Goal: Task Accomplishment & Management: Use online tool/utility

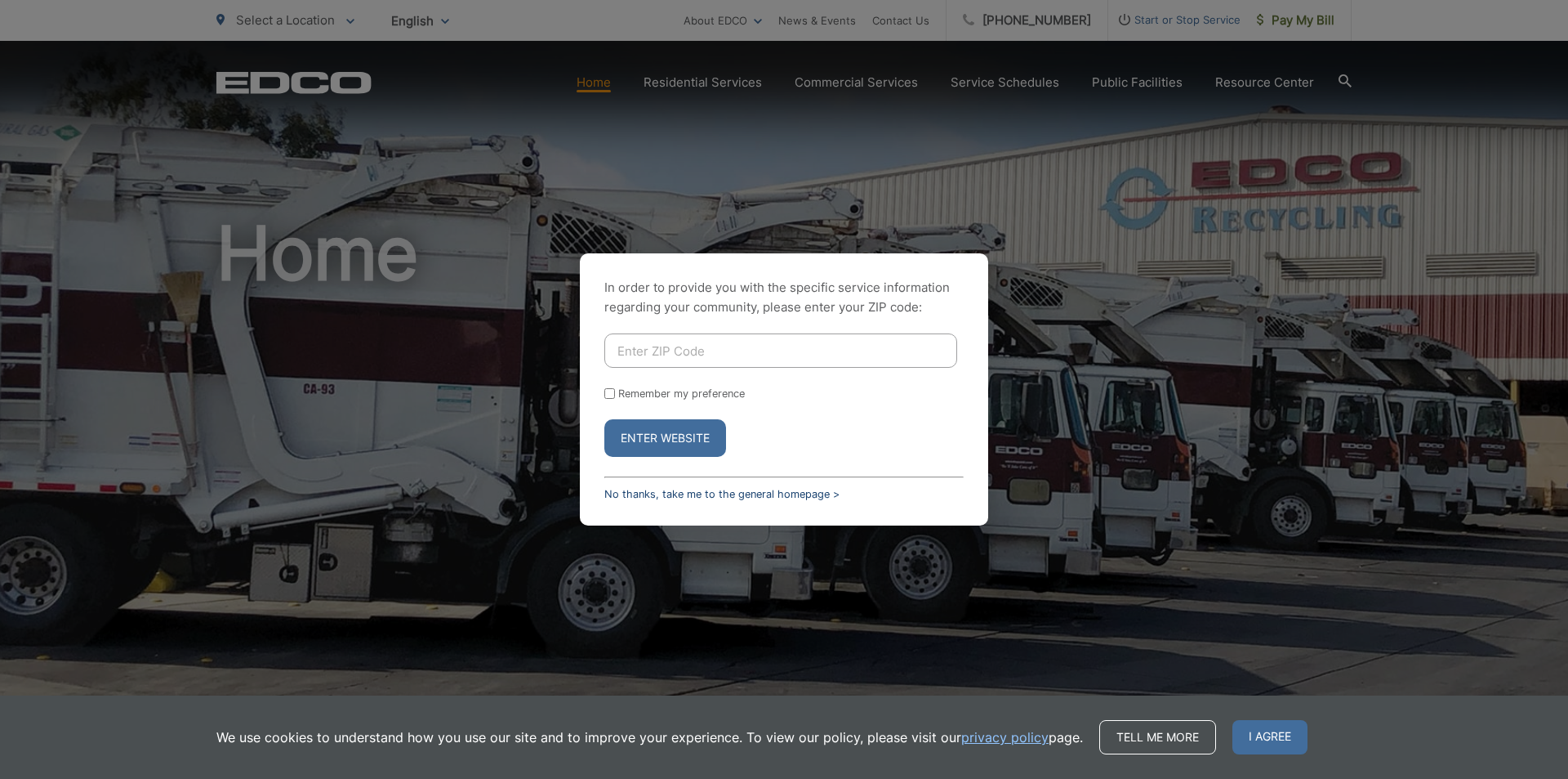
click at [690, 494] on link "No thanks, take me to the general homepage >" at bounding box center [721, 494] width 235 height 13
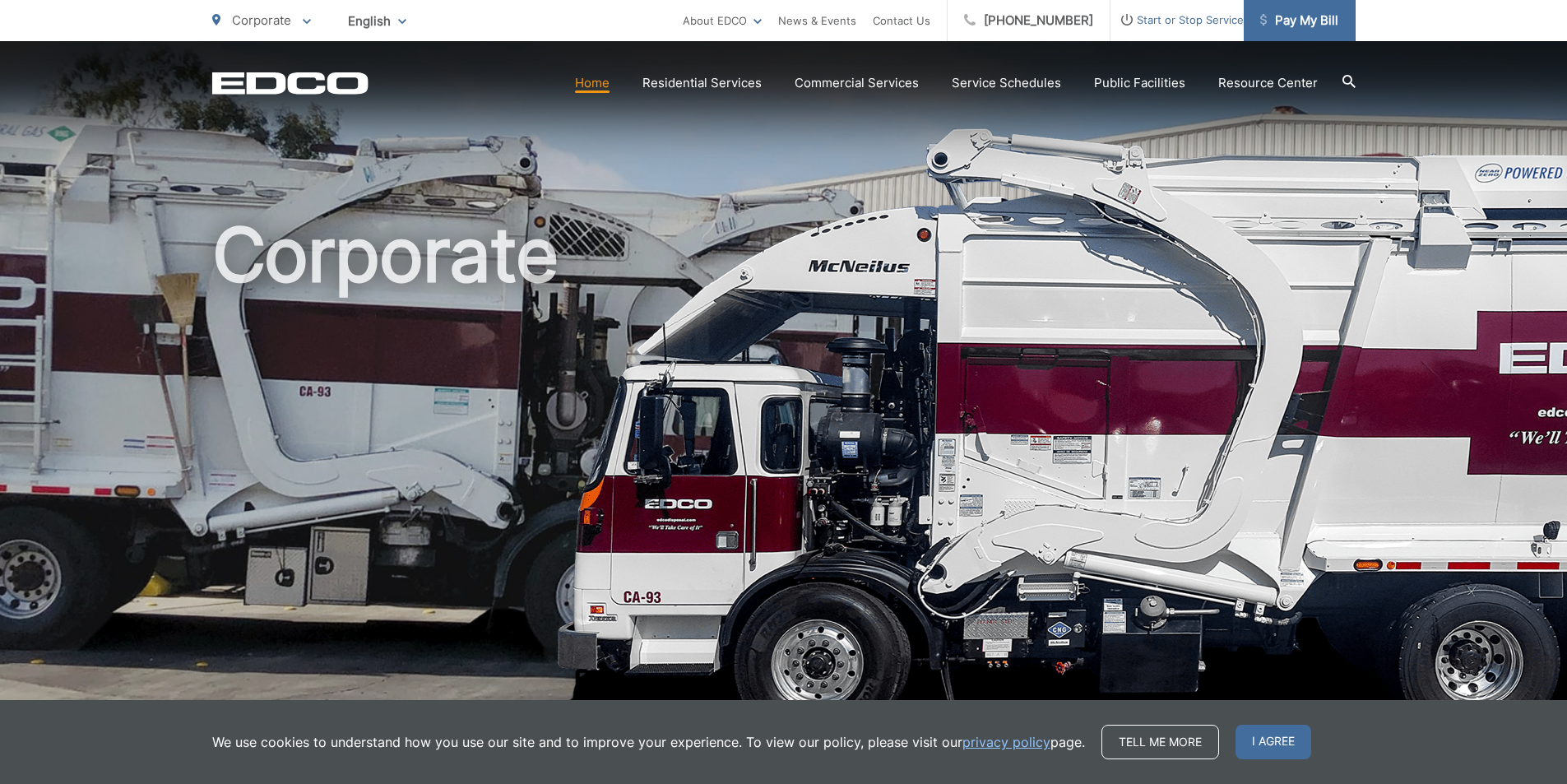
click at [1301, 15] on span "Pay My Bill" at bounding box center [1300, 21] width 79 height 20
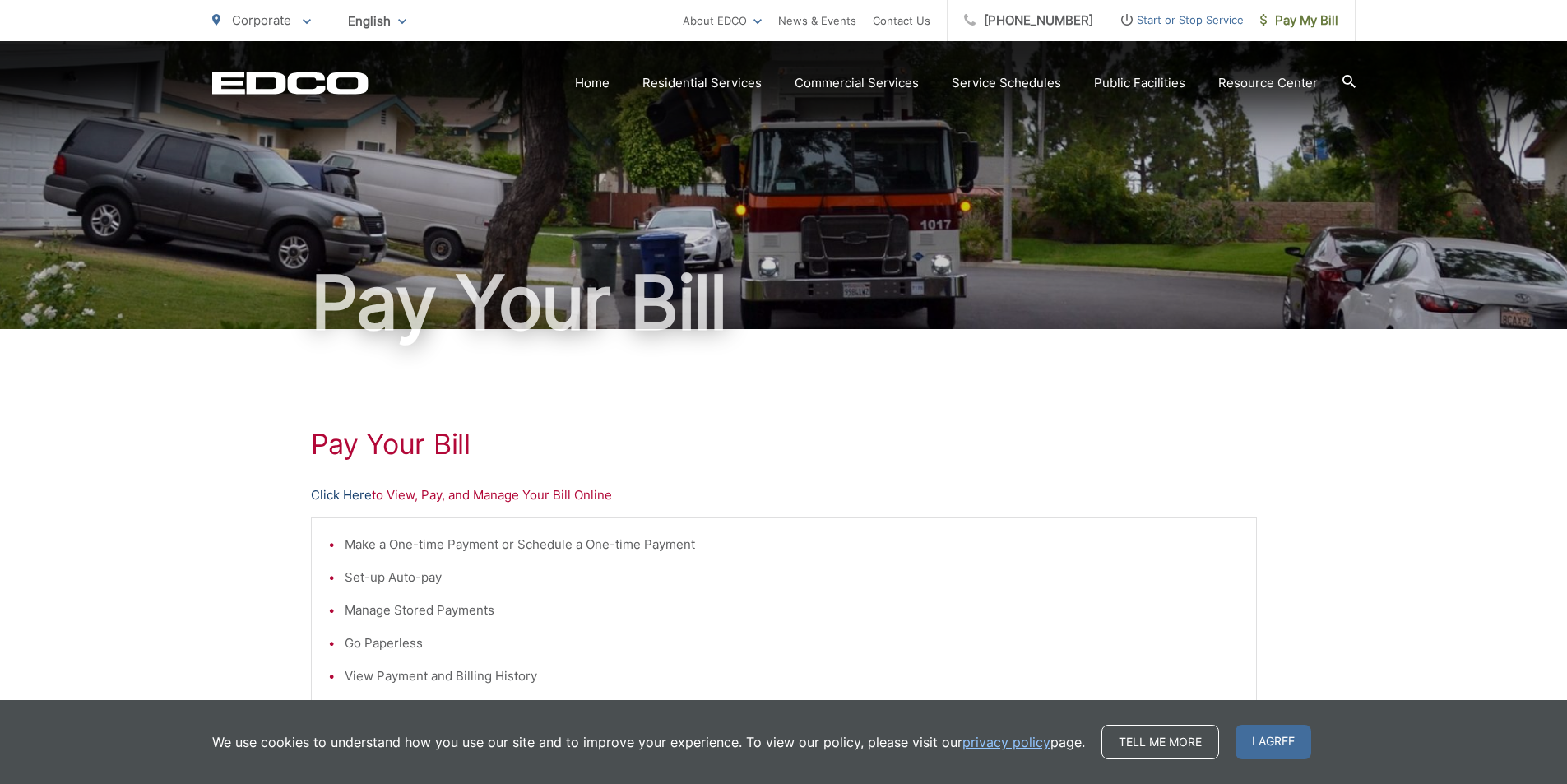
click at [358, 492] on link "Click Here" at bounding box center [341, 495] width 61 height 20
